Goal: Use online tool/utility: Utilize a website feature to perform a specific function

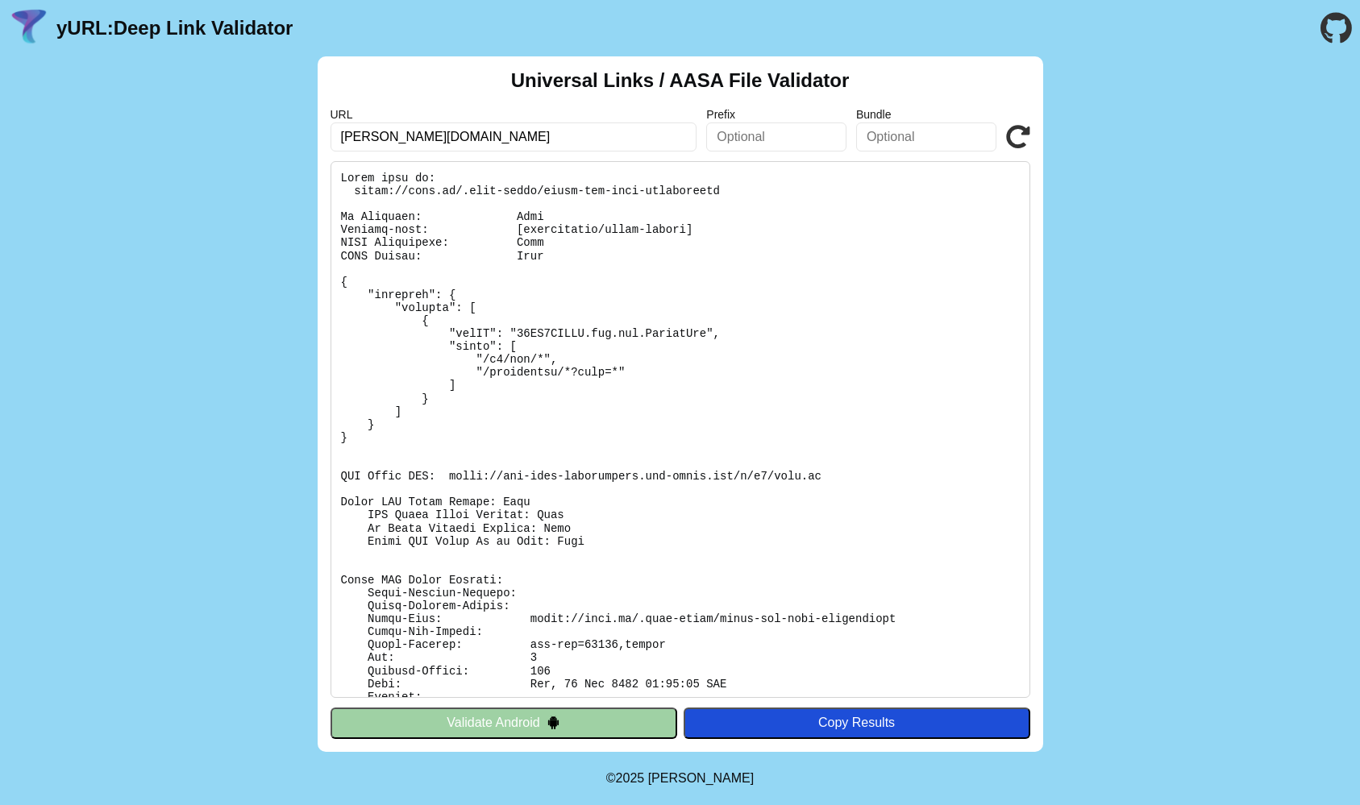
click at [1018, 143] on icon at bounding box center [1018, 137] width 24 height 24
drag, startPoint x: 461, startPoint y: 473, endPoint x: 825, endPoint y: 475, distance: 363.6
click at [825, 475] on pre at bounding box center [681, 429] width 700 height 537
copy pre "https://app-site-association.cdn-apple.com/a/v1/obed.ru"
